Goal: Information Seeking & Learning: Learn about a topic

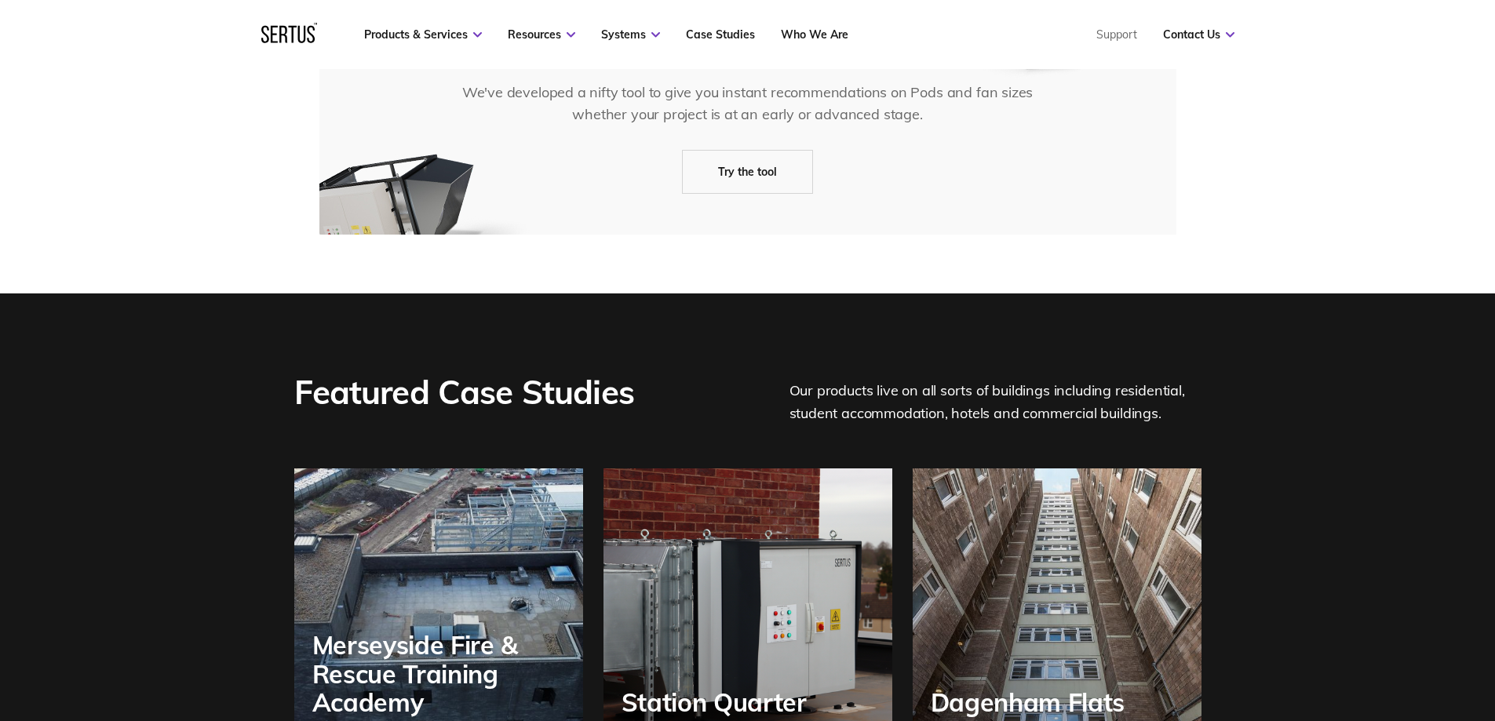
scroll to position [3212, 0]
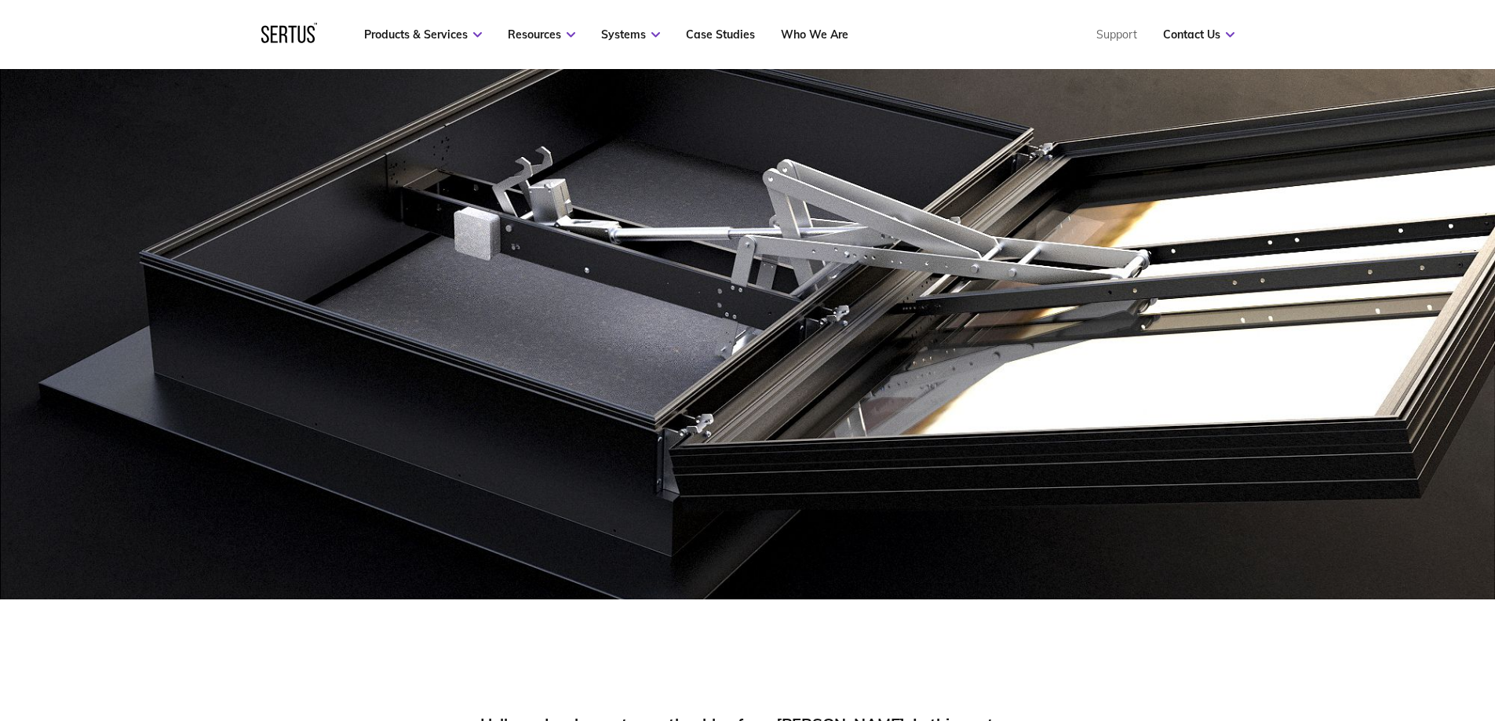
scroll to position [314, 0]
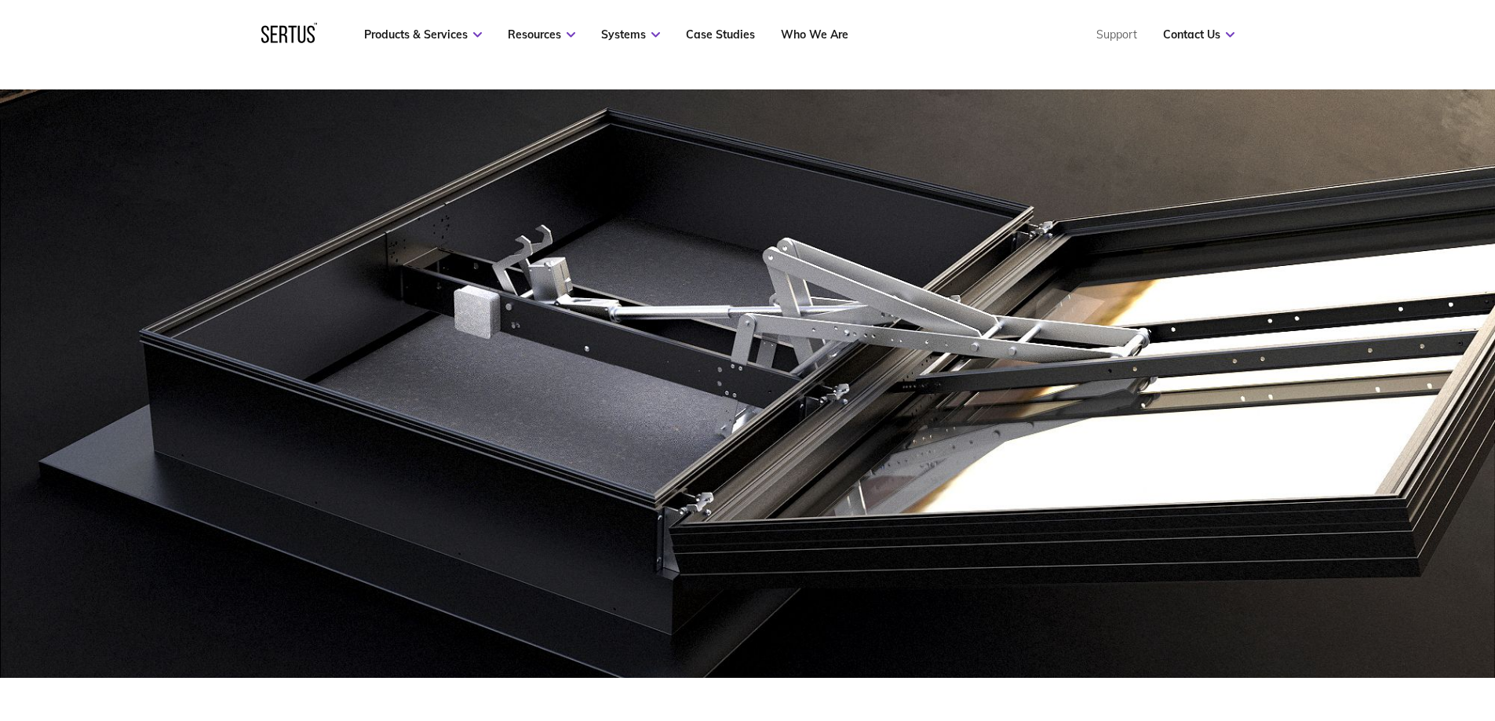
drag, startPoint x: 555, startPoint y: 363, endPoint x: 390, endPoint y: 380, distance: 165.6
click at [390, 380] on img at bounding box center [747, 383] width 1495 height 589
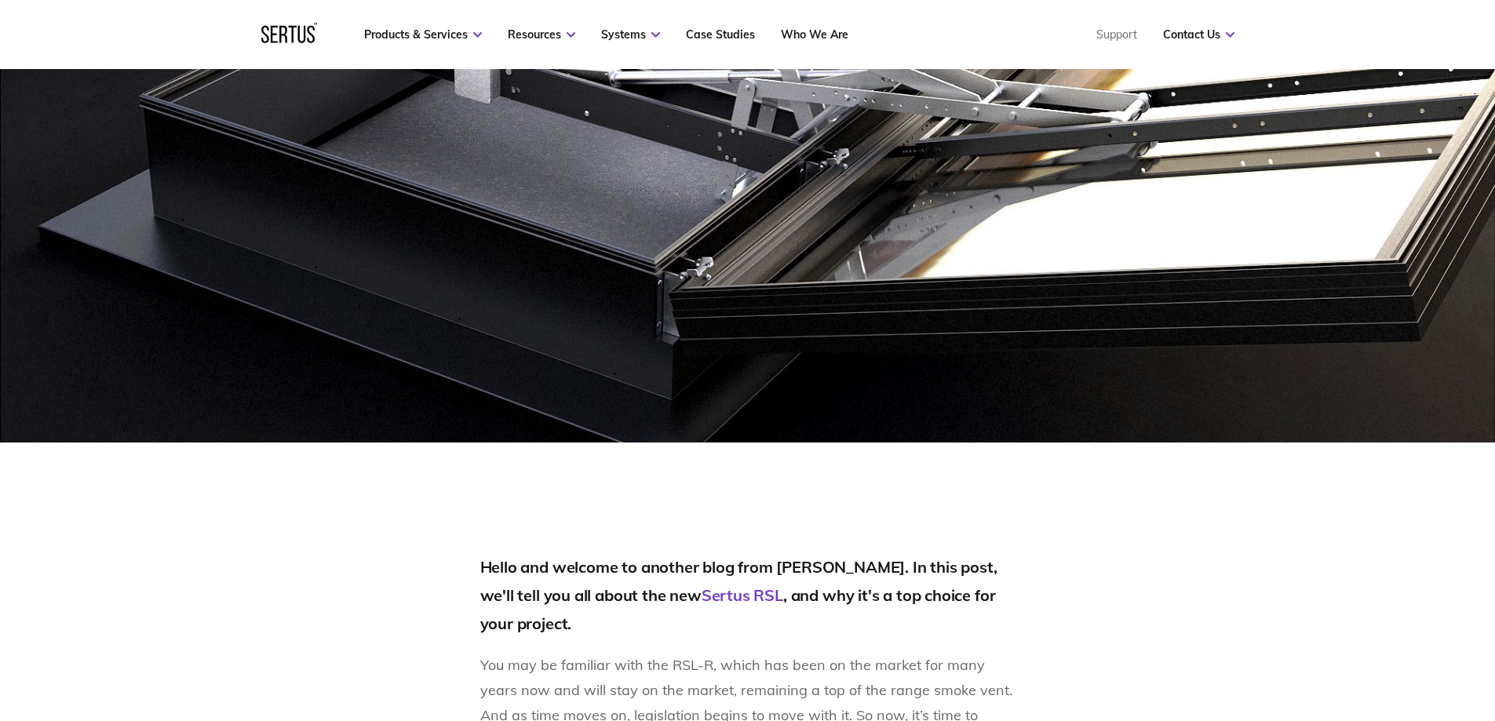
scroll to position [471, 0]
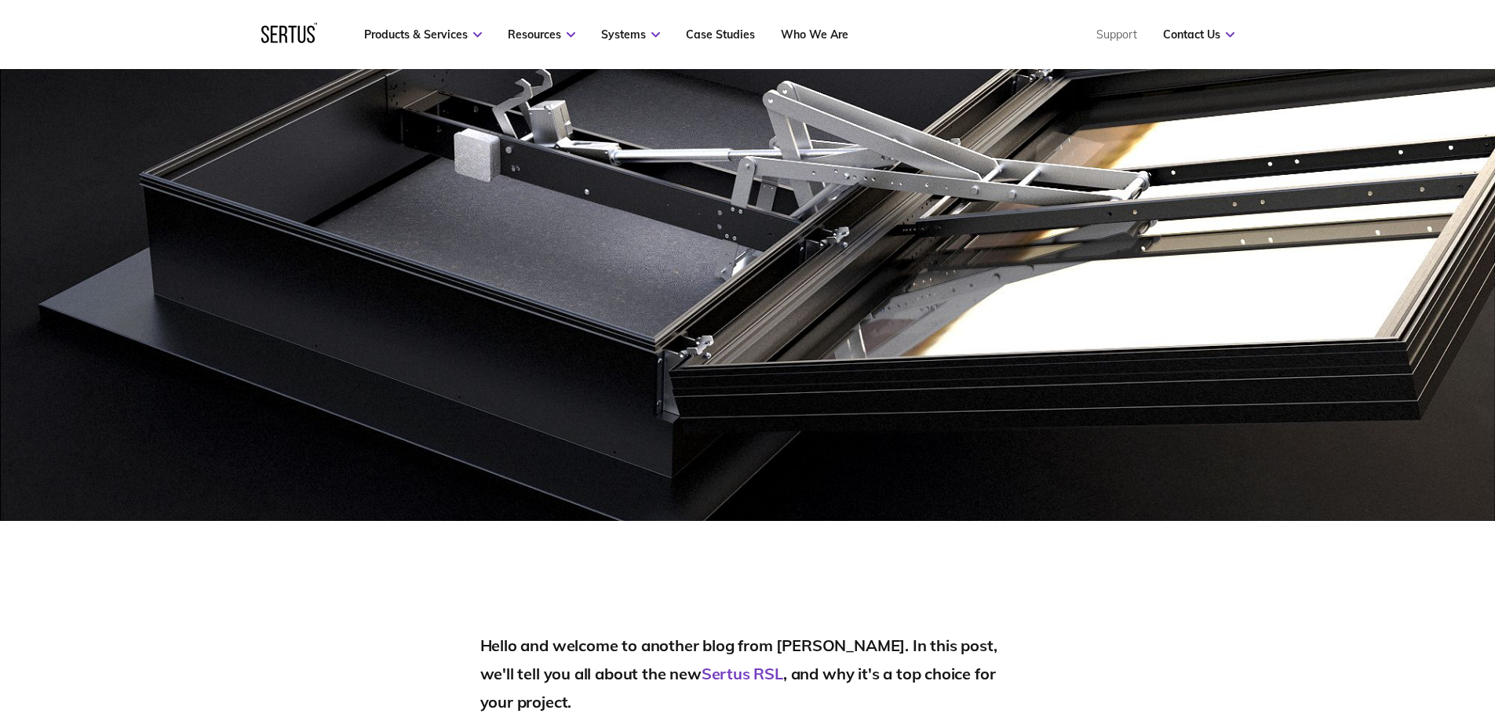
click at [279, 43] on link at bounding box center [289, 39] width 56 height 16
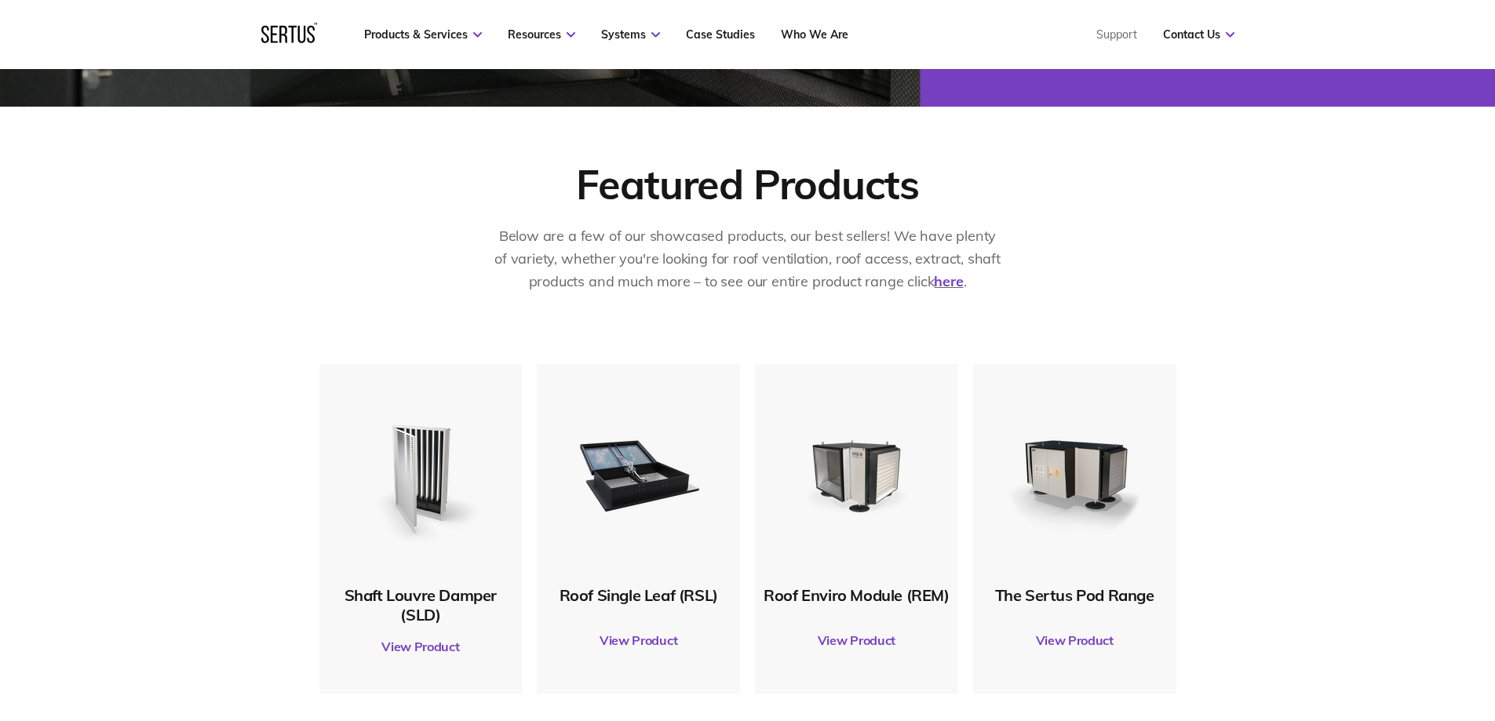
scroll to position [863, 0]
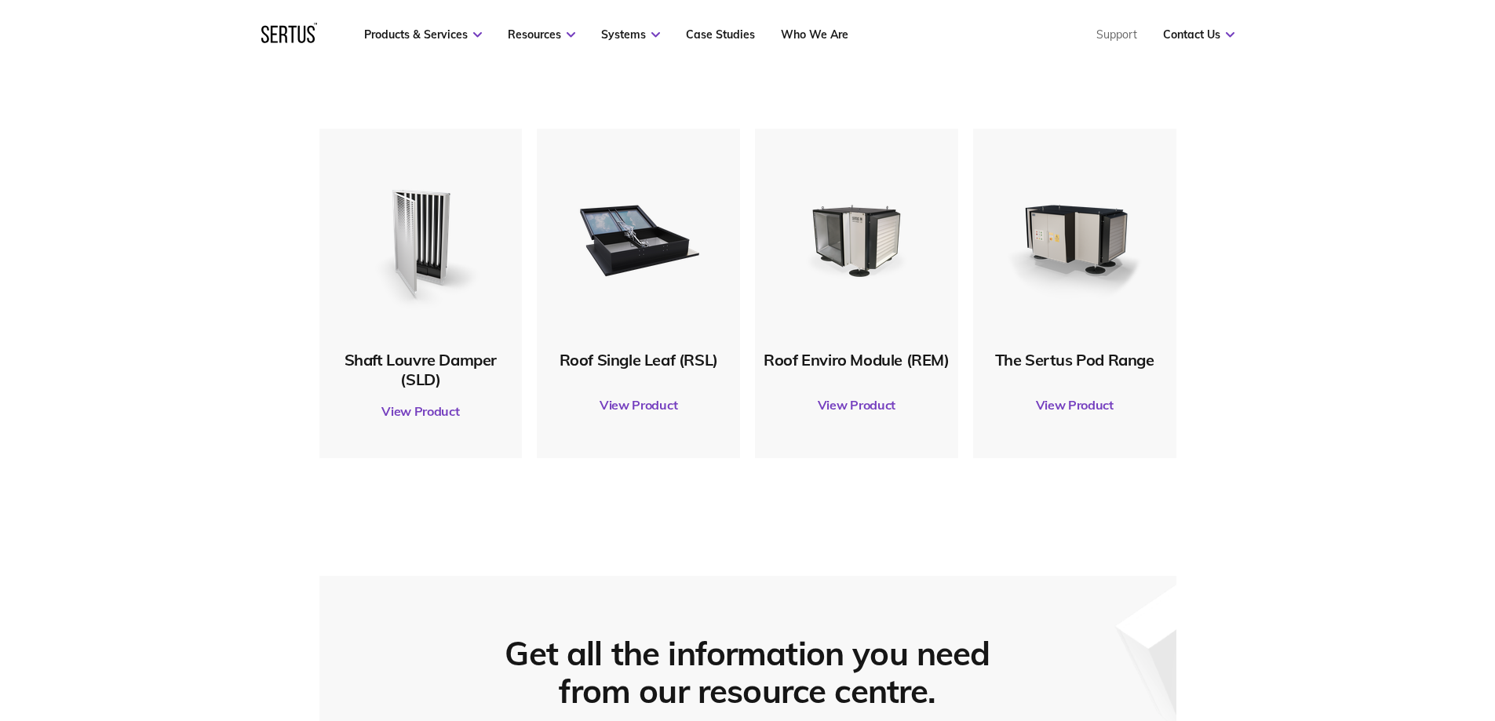
click at [640, 359] on div "Roof Single Leaf (RSL)" at bounding box center [639, 360] width 188 height 20
click at [611, 399] on link "View Product" at bounding box center [639, 405] width 188 height 44
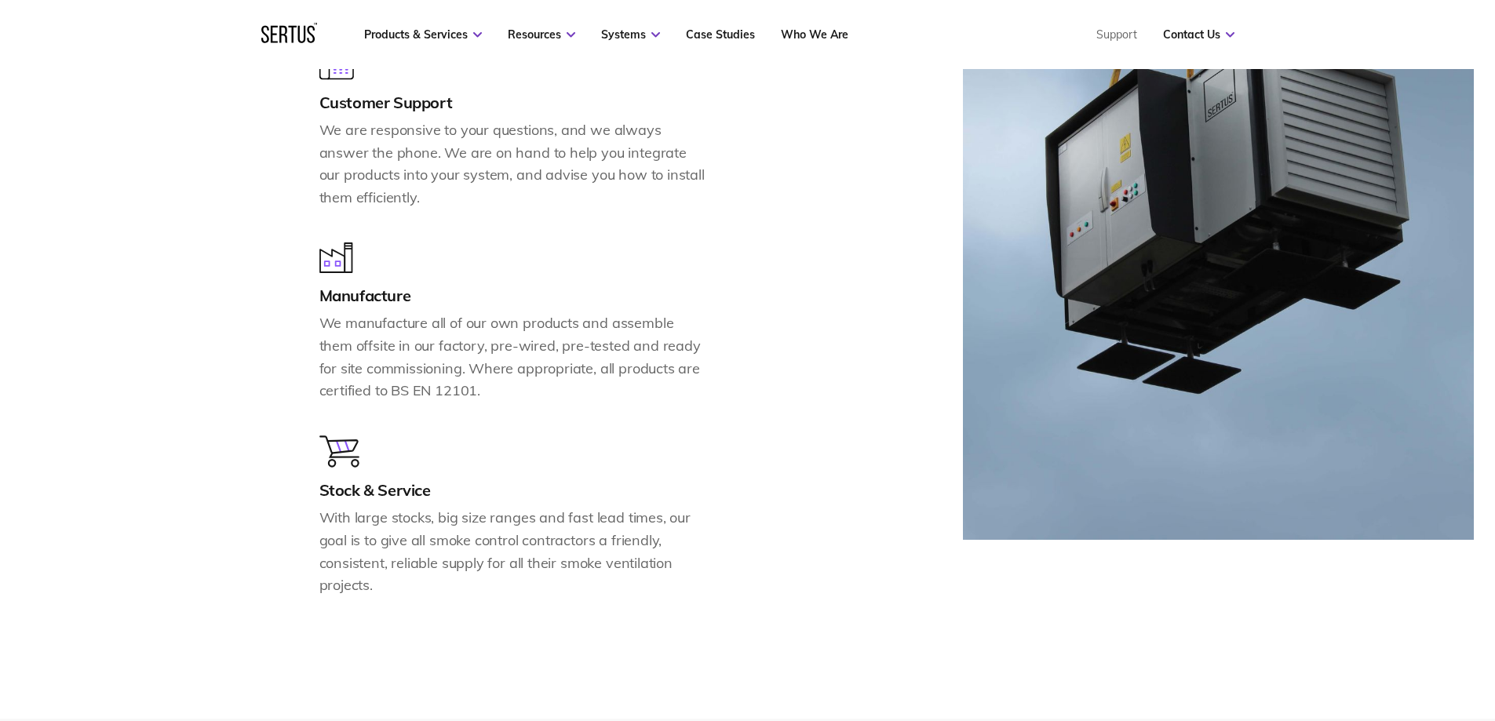
scroll to position [1805, 0]
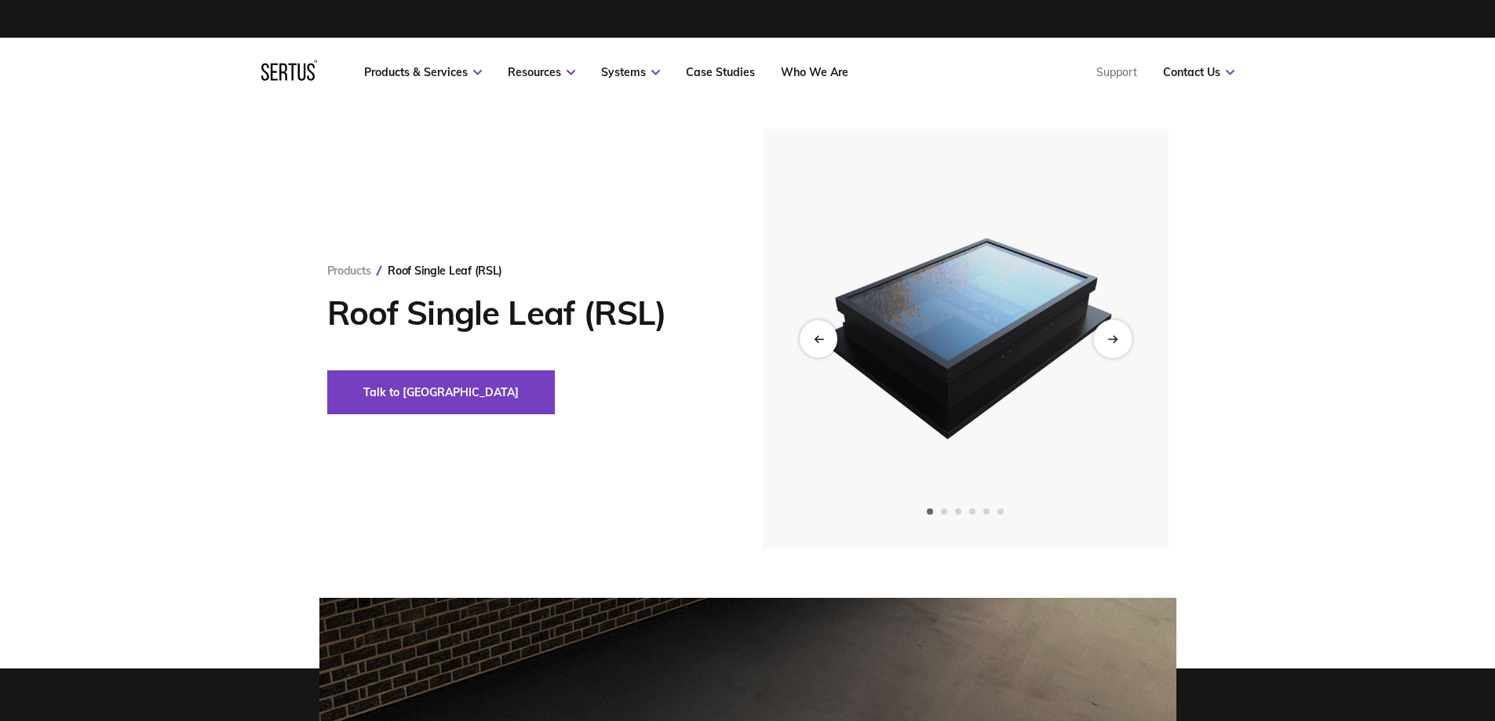
click at [1115, 344] on div "Next slide" at bounding box center [1112, 338] width 38 height 38
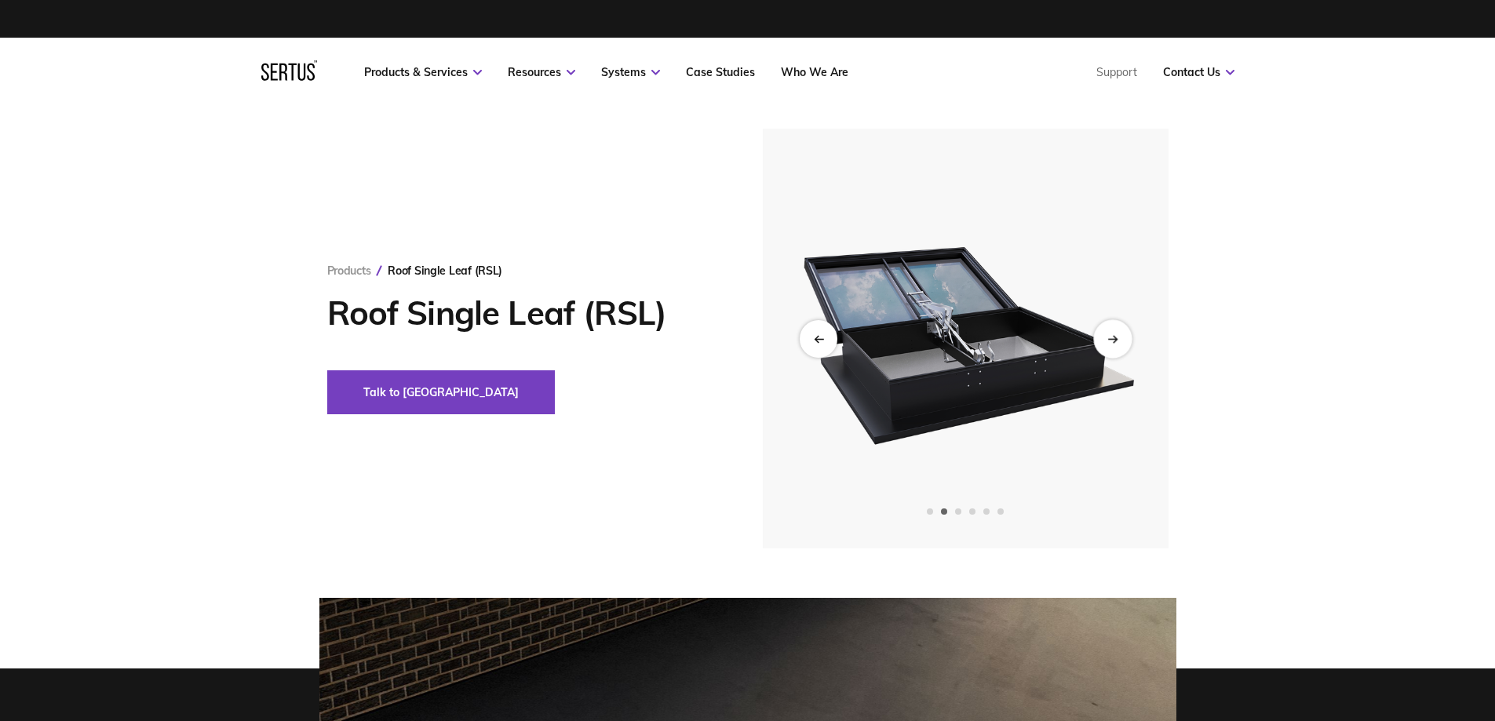
click at [1115, 344] on div "Next slide" at bounding box center [1112, 338] width 38 height 38
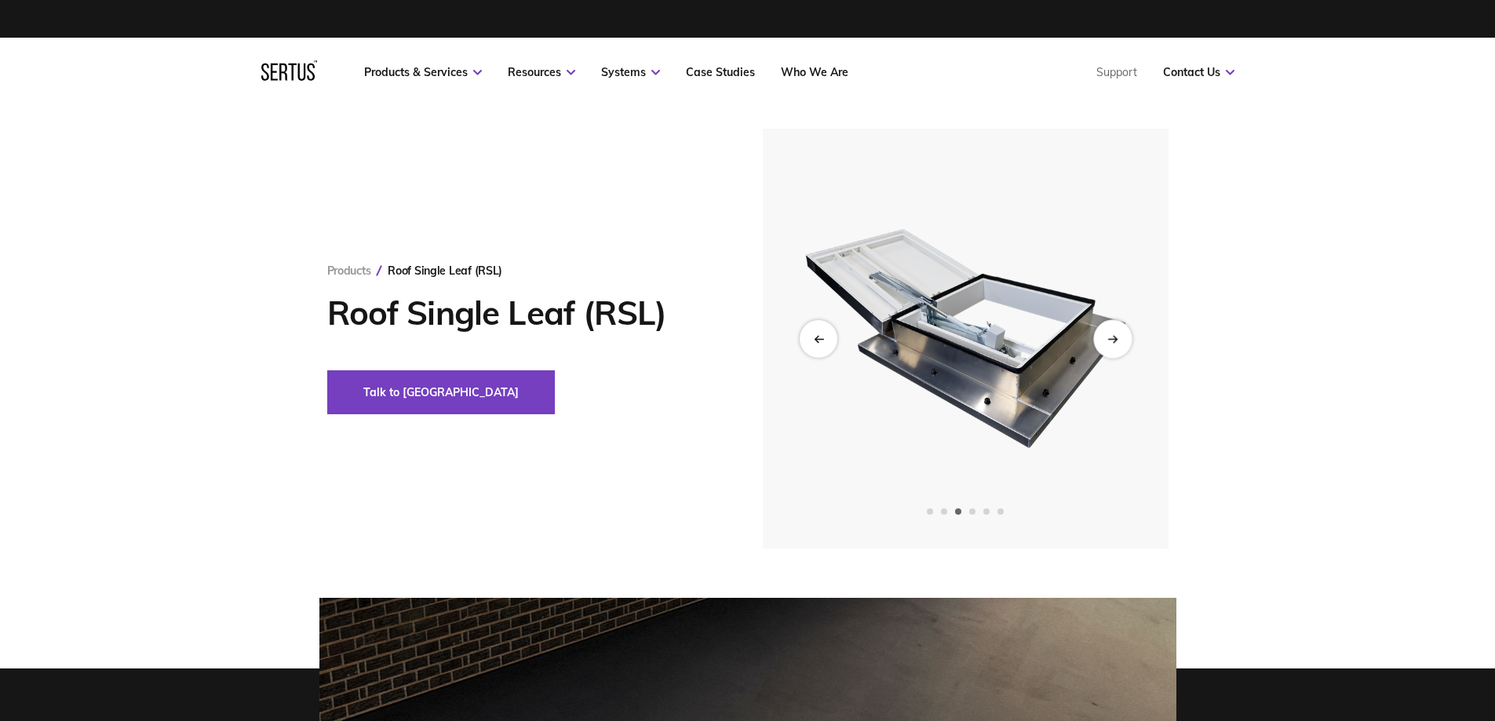
click at [1115, 344] on div "Next slide" at bounding box center [1112, 338] width 38 height 38
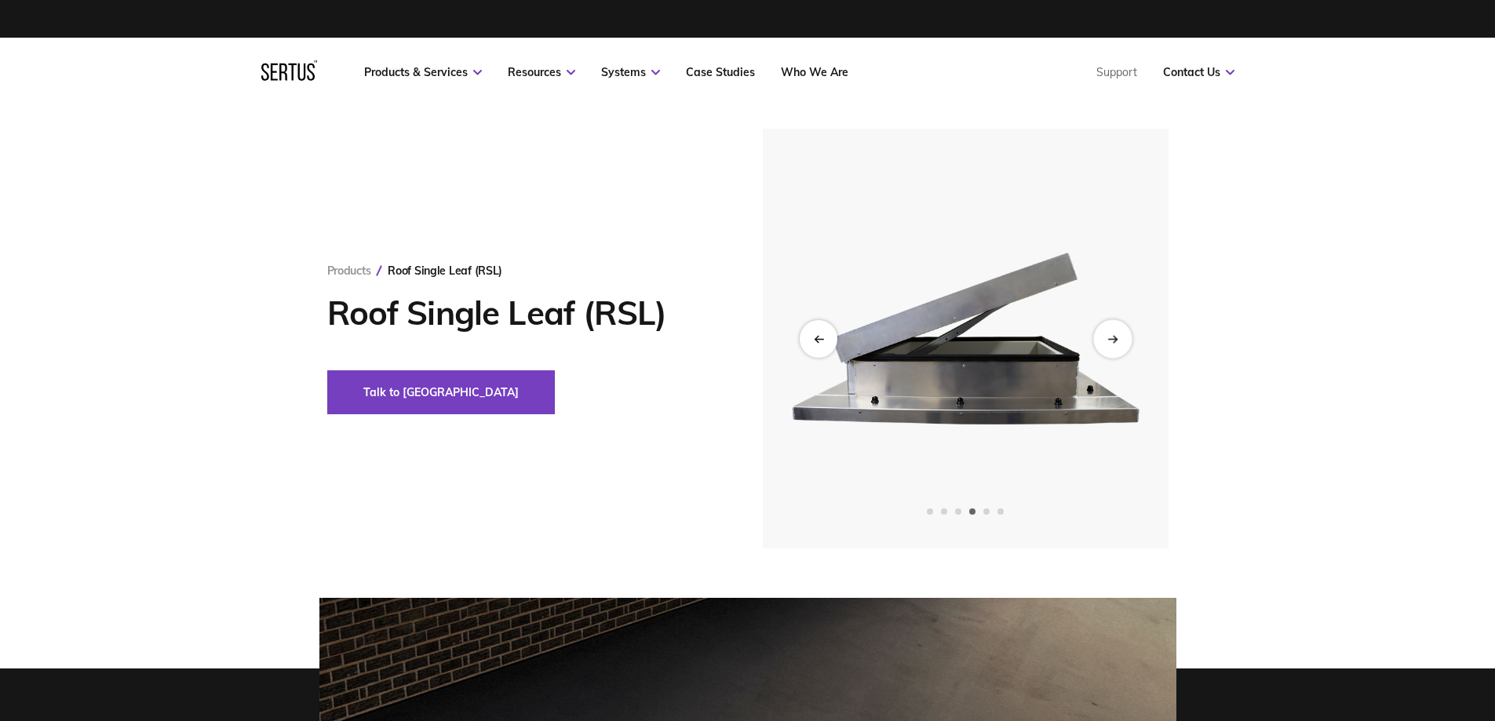
click at [1115, 344] on div "Next slide" at bounding box center [1112, 338] width 38 height 38
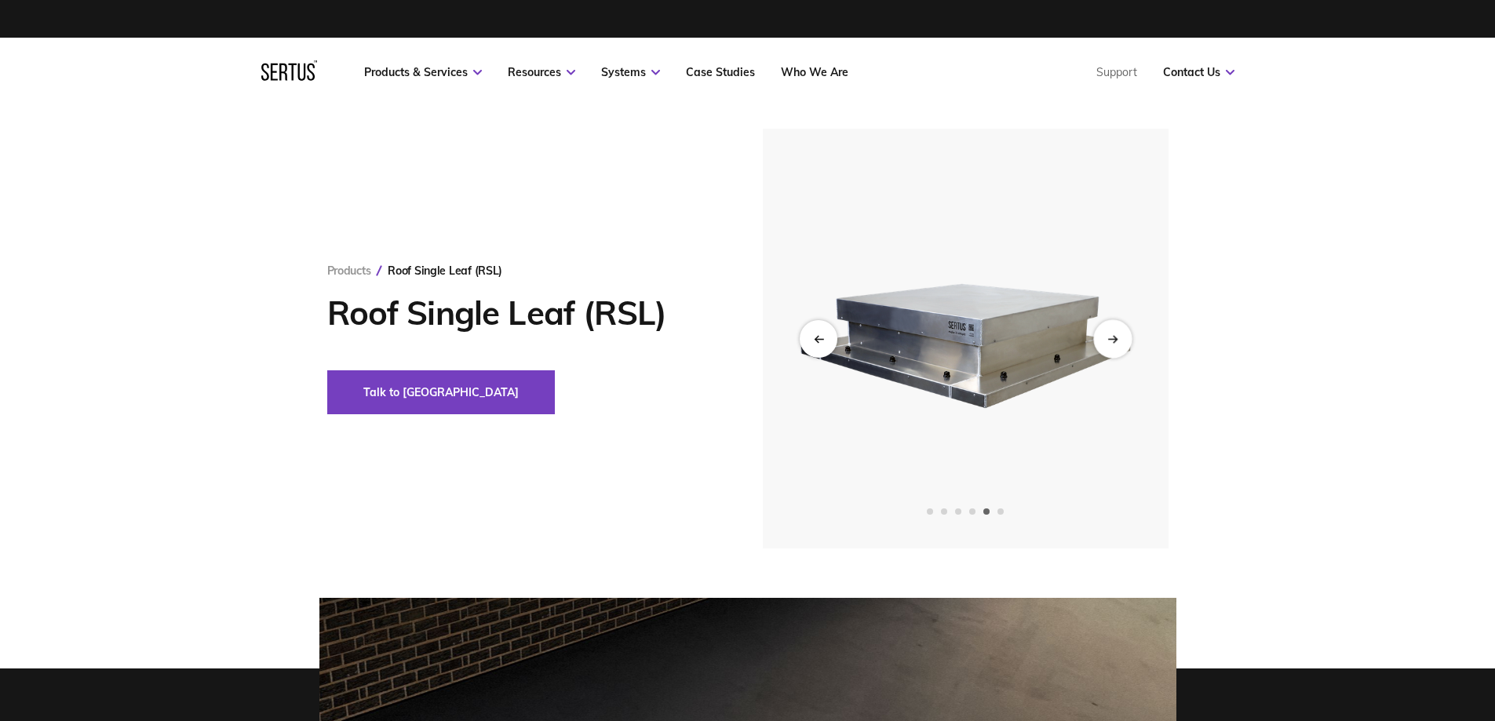
click at [1115, 344] on div "Next slide" at bounding box center [1112, 338] width 38 height 38
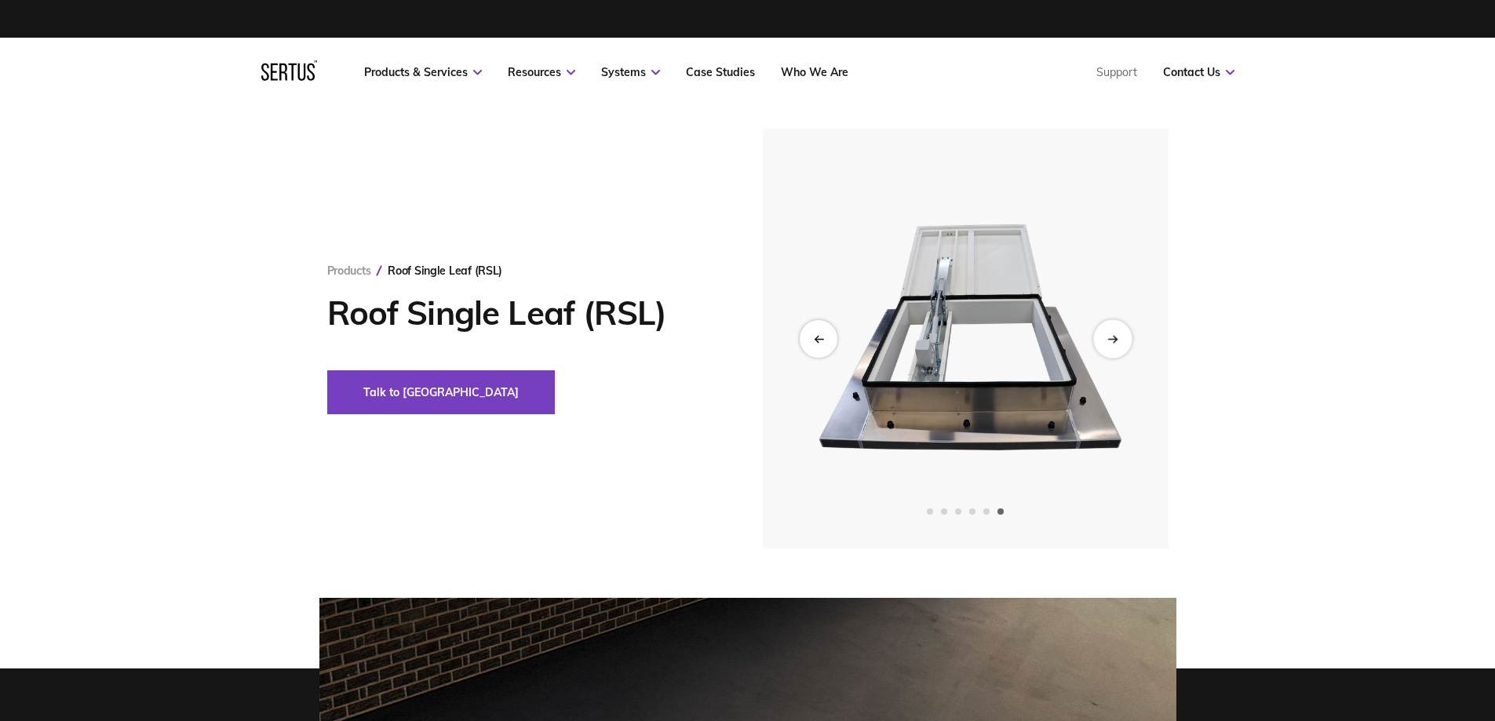
click at [1115, 344] on div "Next slide" at bounding box center [1112, 338] width 38 height 38
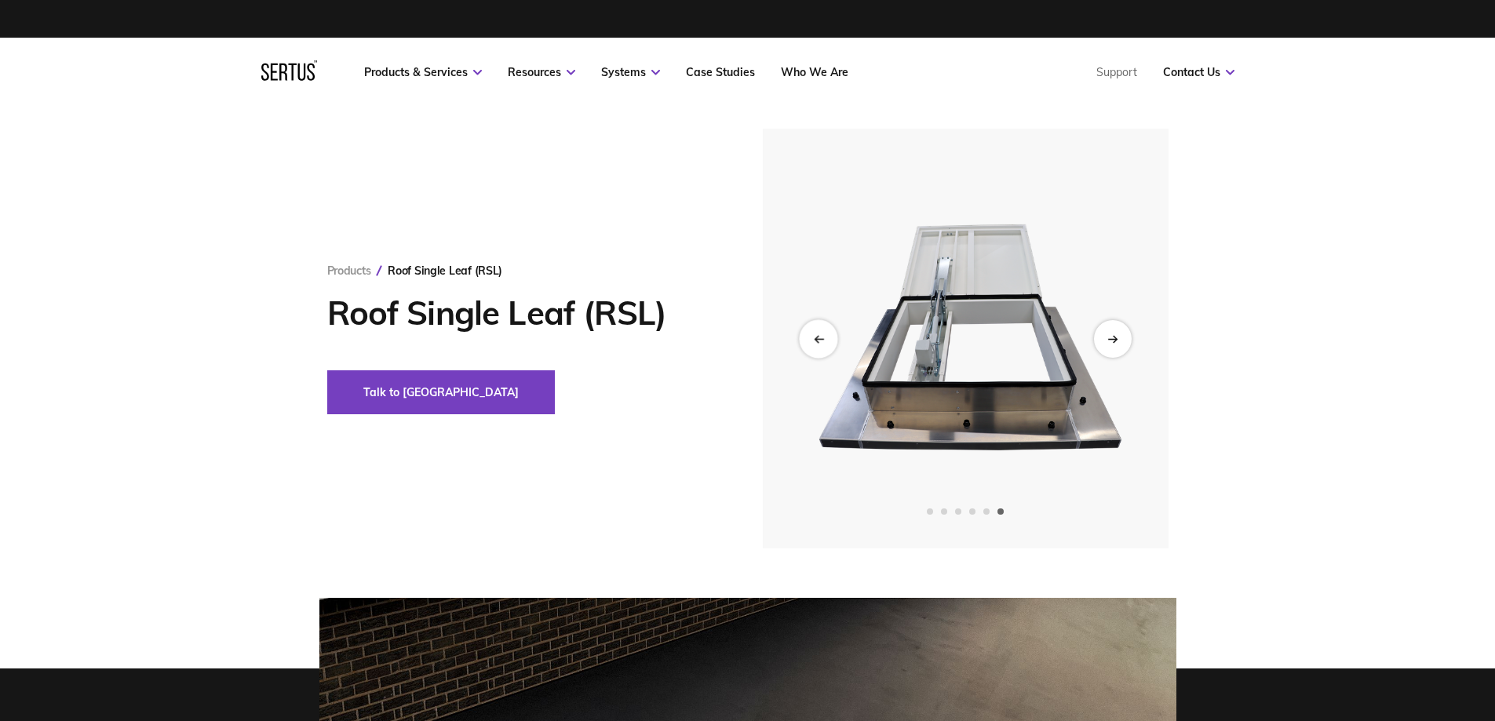
click at [809, 334] on div "Previous slide" at bounding box center [818, 338] width 38 height 38
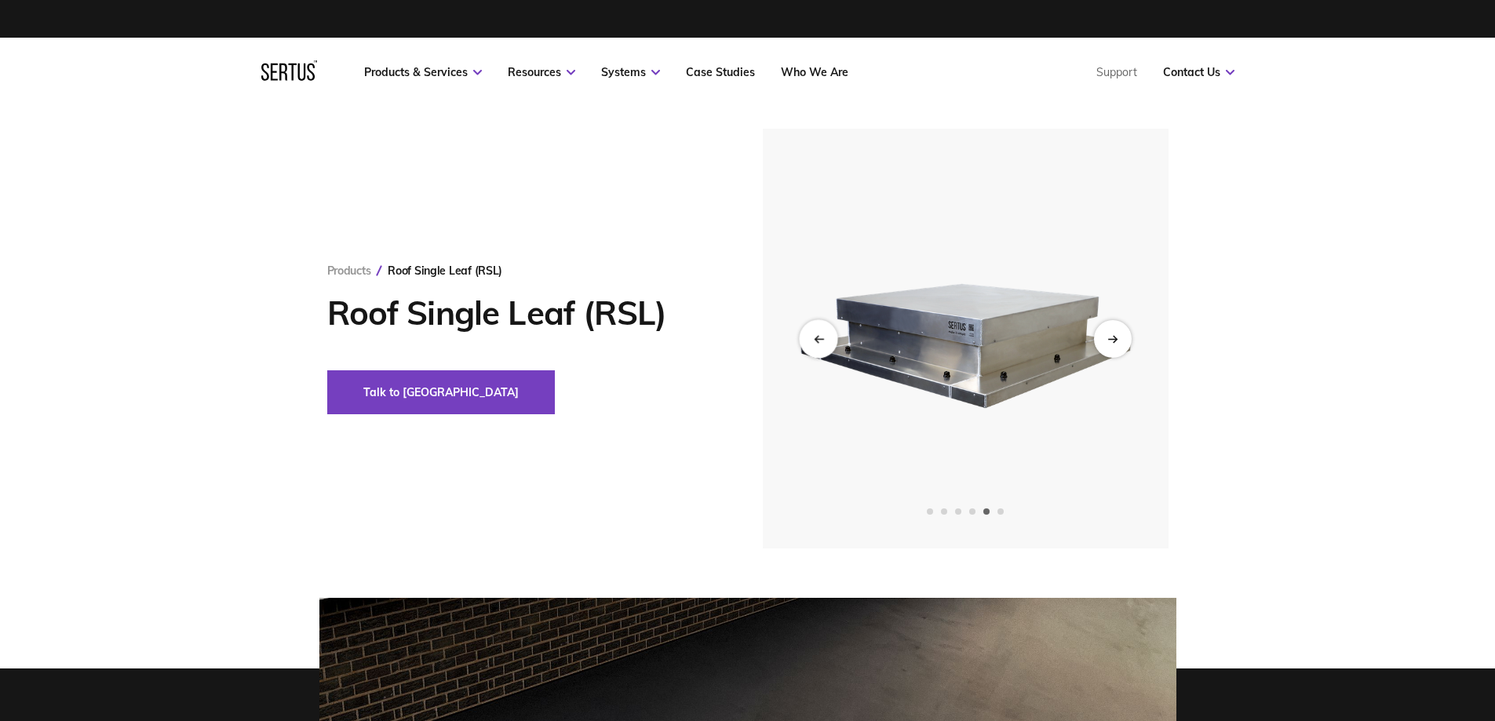
click at [809, 334] on div "Previous slide" at bounding box center [818, 338] width 38 height 38
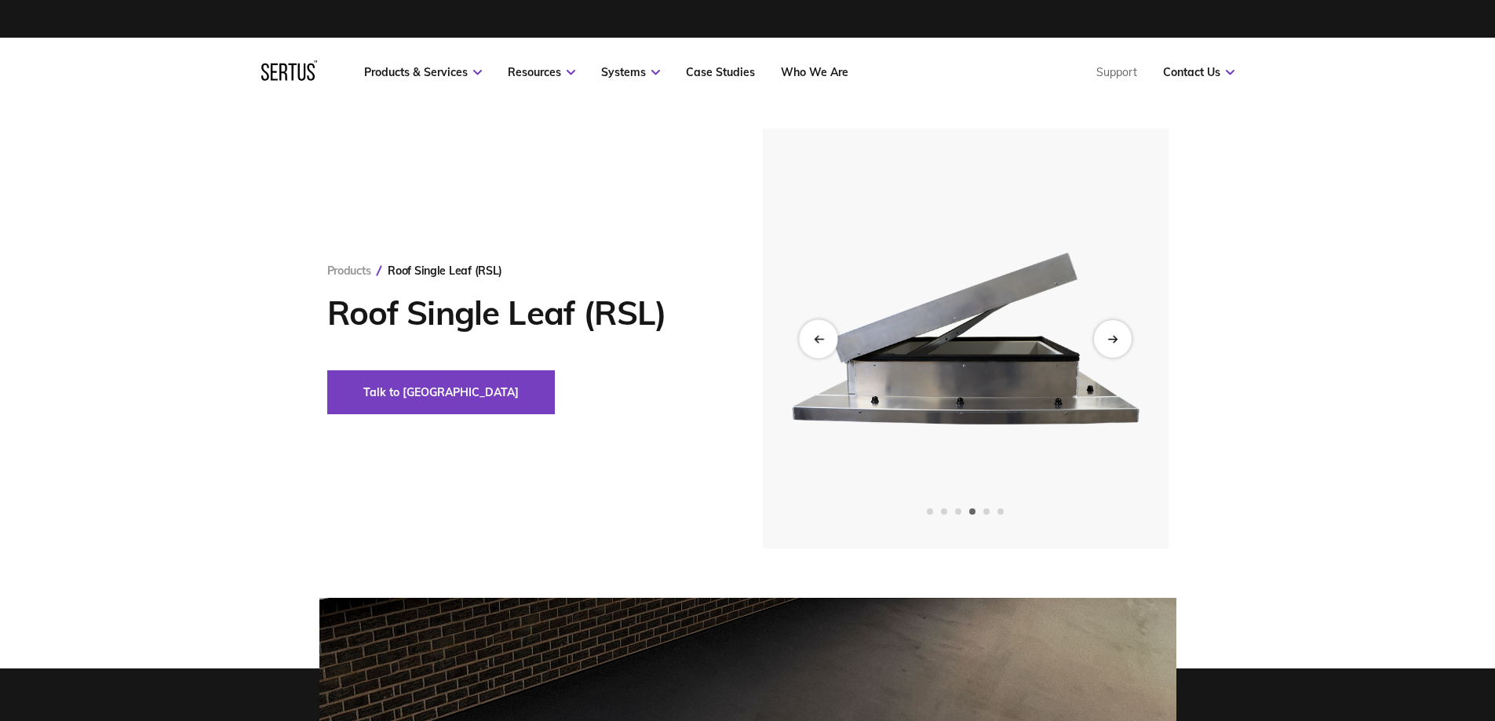
click at [811, 336] on div "Previous slide" at bounding box center [818, 338] width 38 height 38
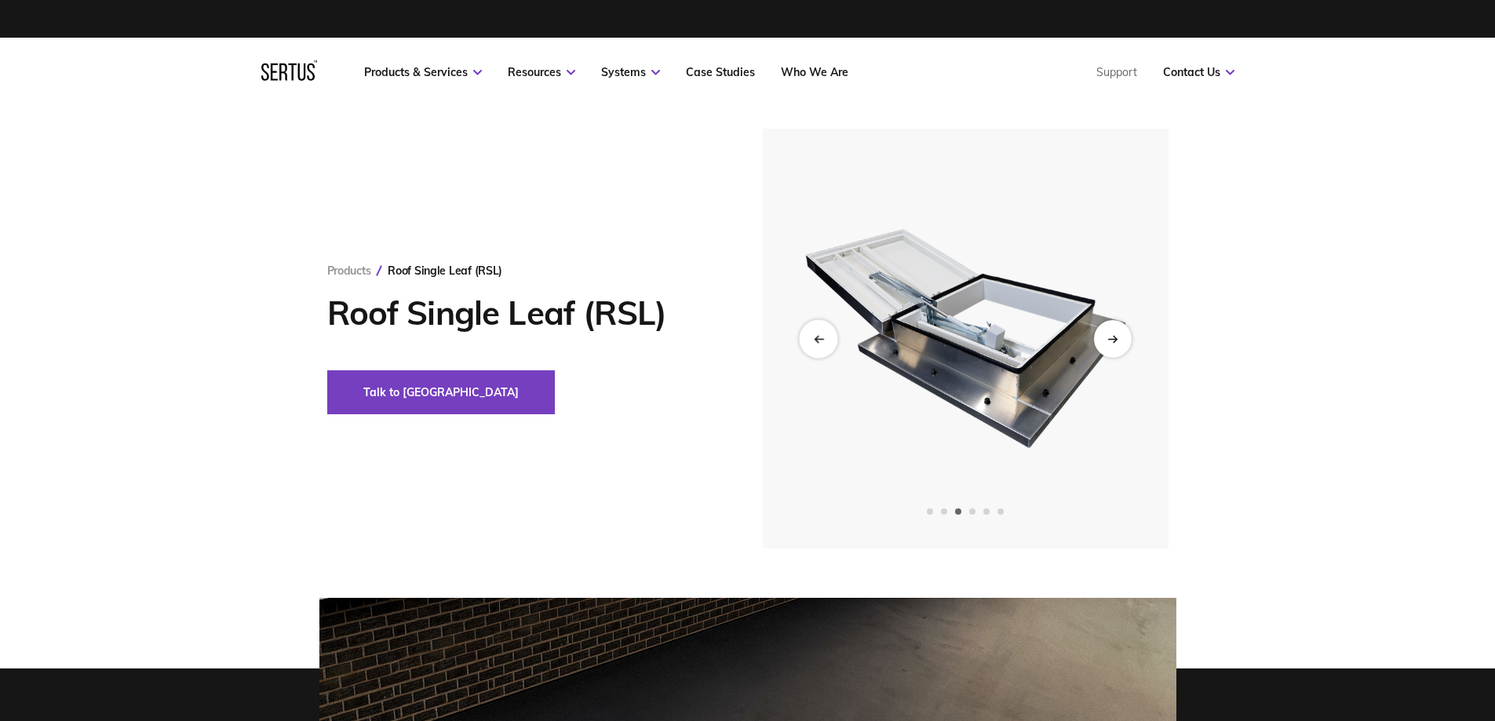
click at [812, 338] on div "Previous slide" at bounding box center [818, 338] width 38 height 38
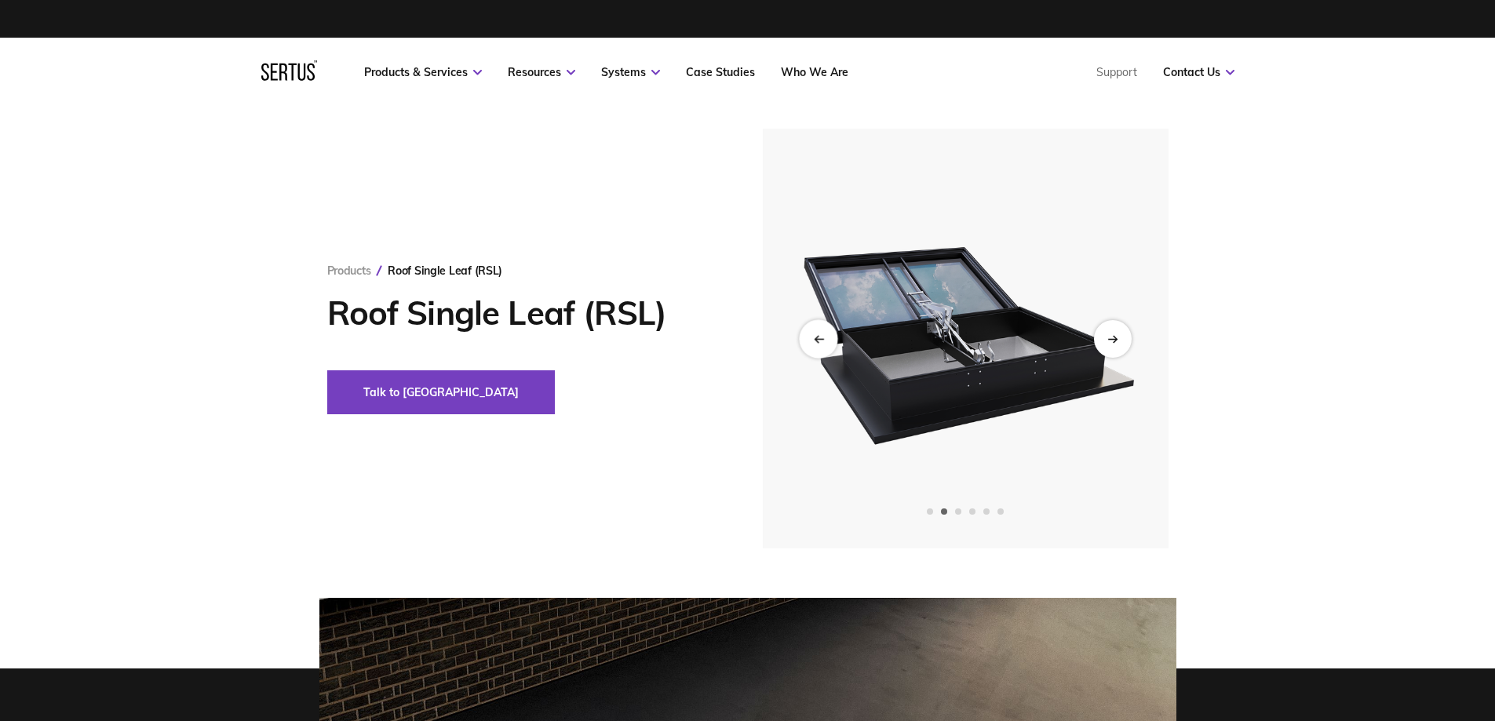
click at [812, 338] on div "Previous slide" at bounding box center [818, 338] width 38 height 38
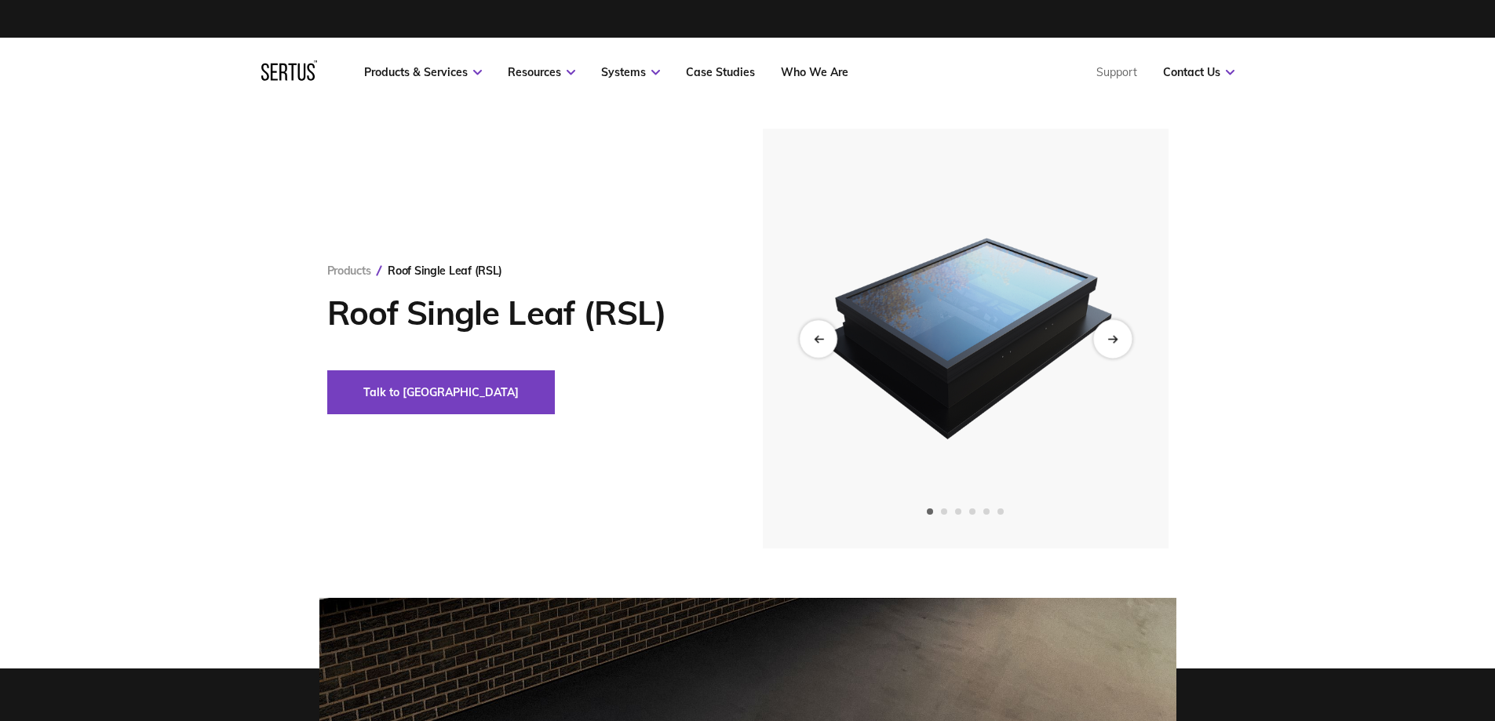
click at [1106, 332] on div "Next slide" at bounding box center [1112, 338] width 38 height 38
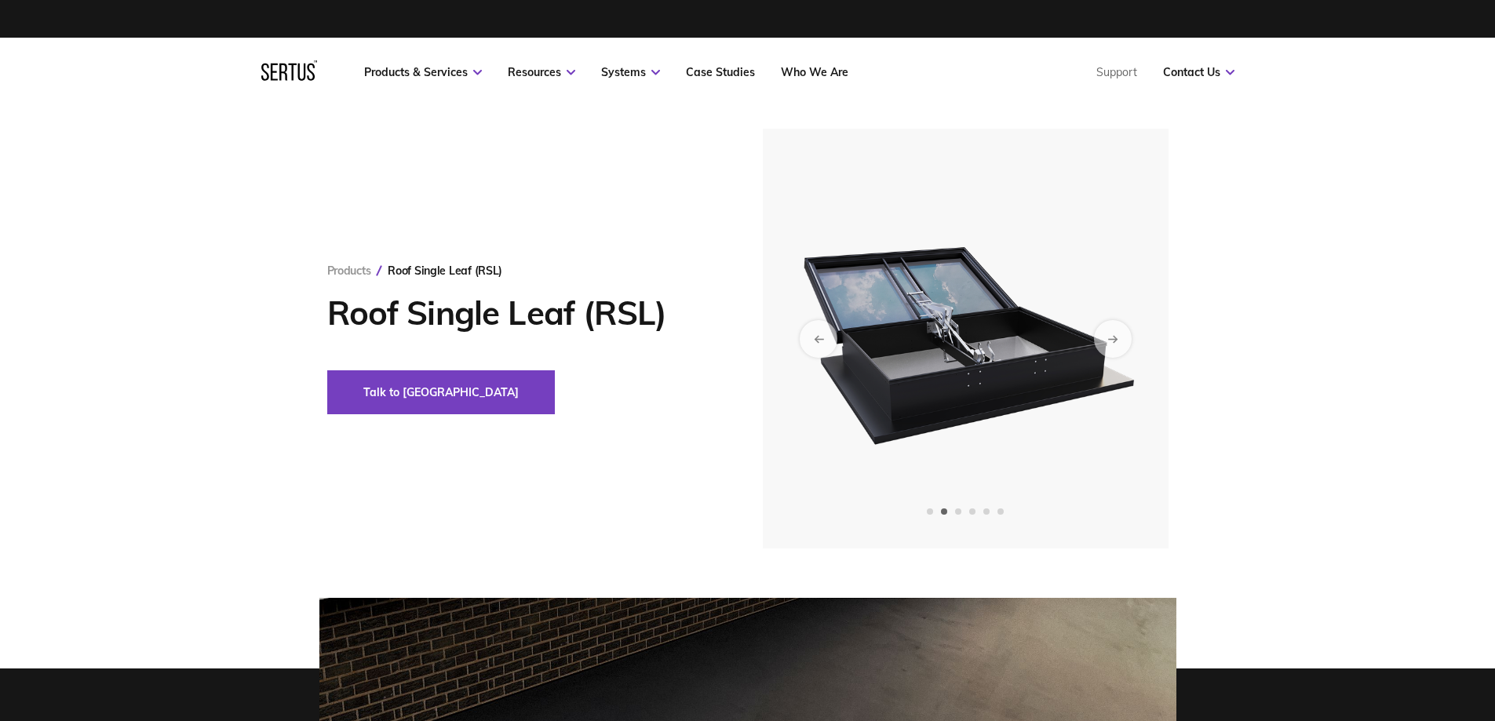
click at [768, 401] on div at bounding box center [966, 339] width 406 height 420
click at [822, 337] on icon "Previous slide" at bounding box center [818, 338] width 10 height 9
